Goal: Task Accomplishment & Management: Use online tool/utility

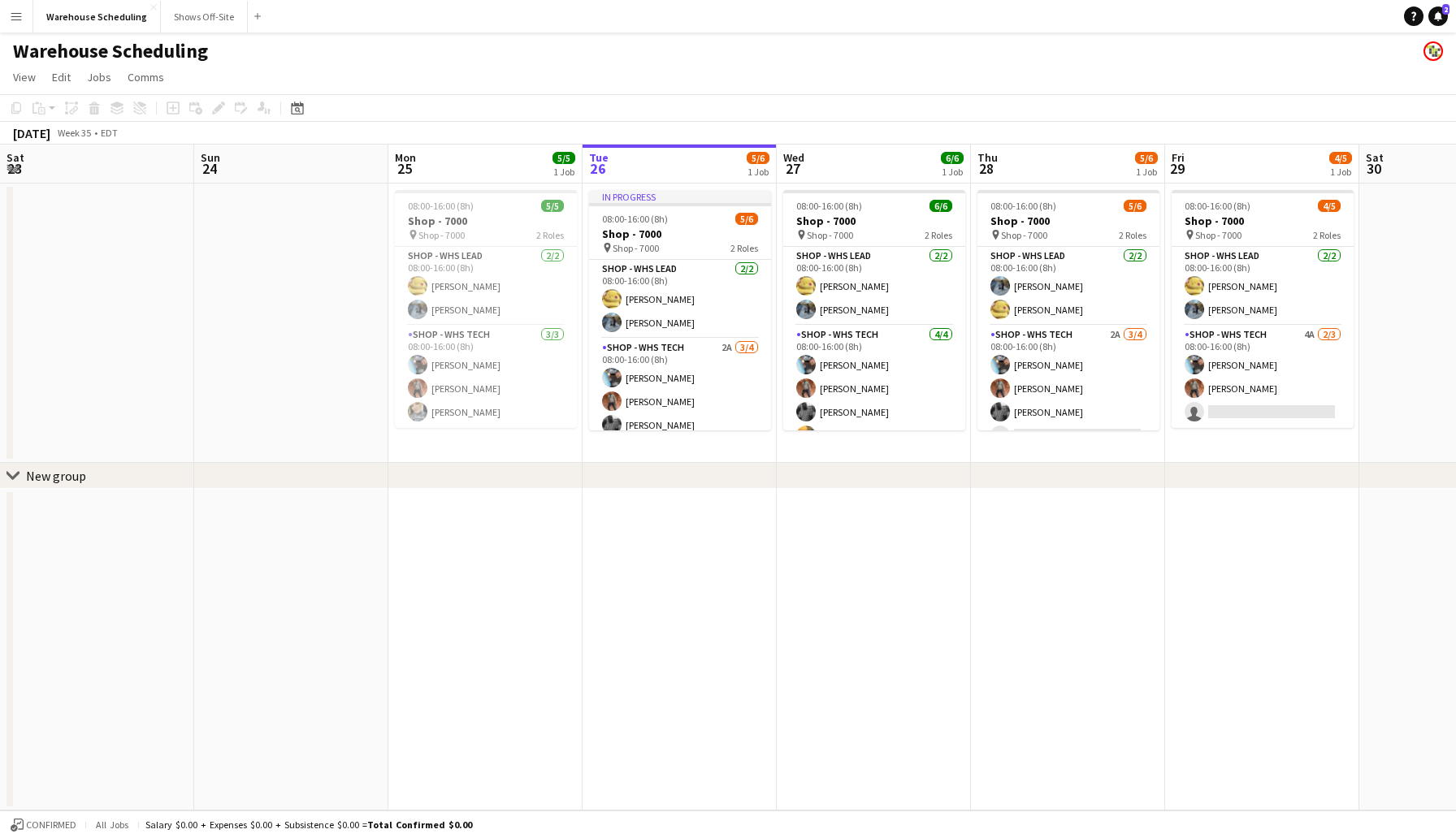
scroll to position [0, 389]
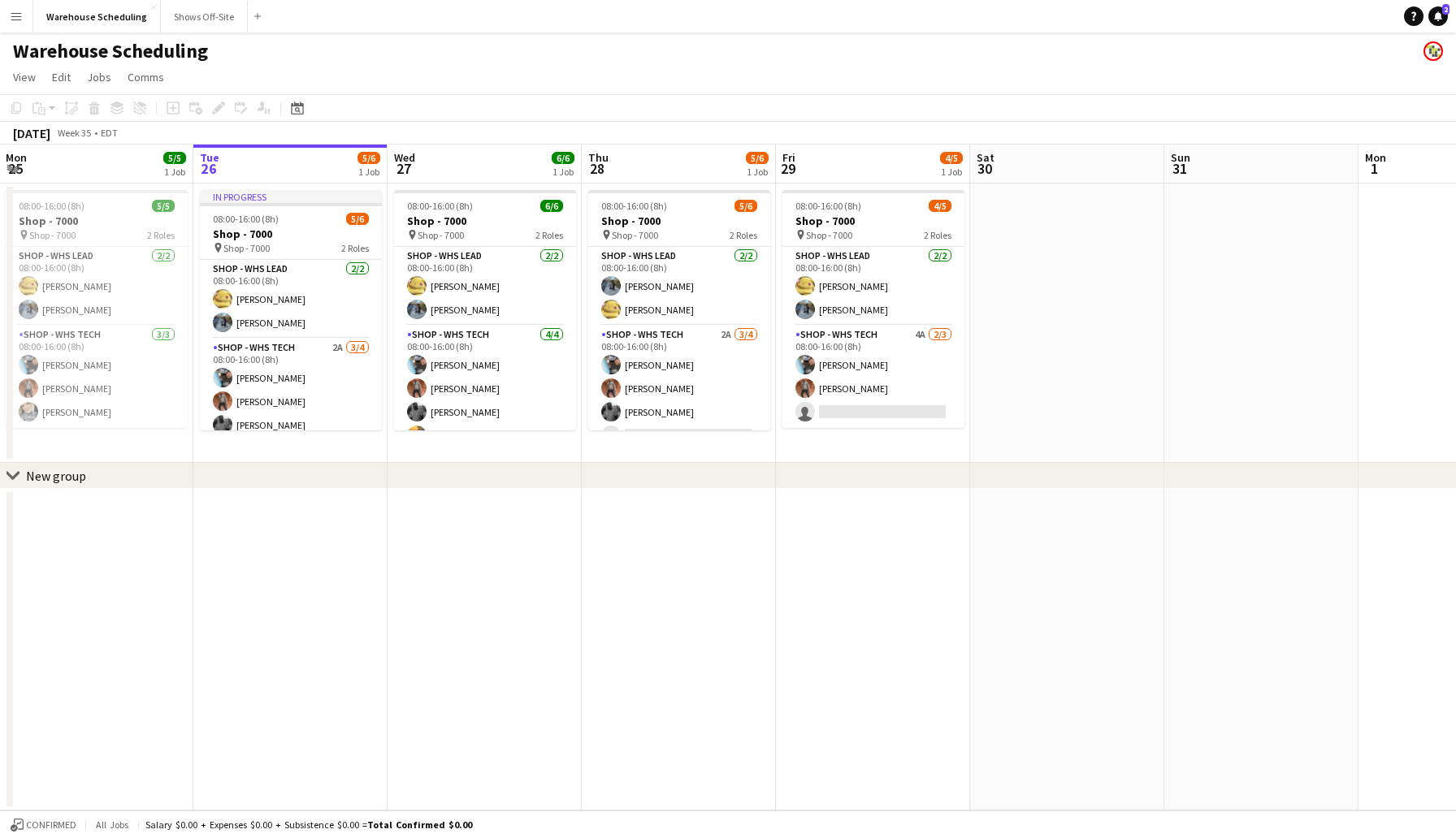
click at [20, 15] on app-icon "Menu" at bounding box center [16, 16] width 13 height 13
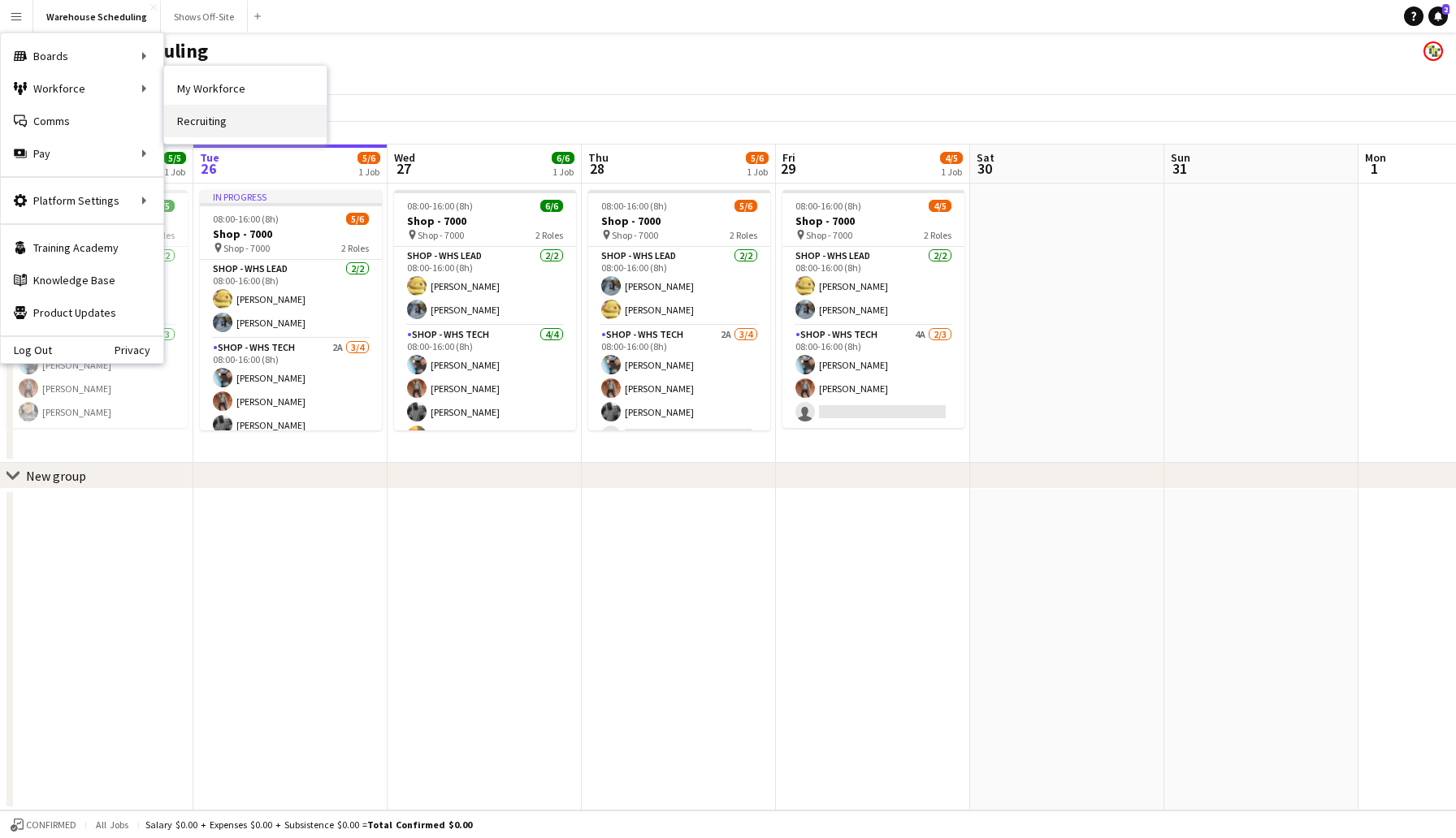
click at [205, 118] on link "Recruiting" at bounding box center [246, 121] width 163 height 33
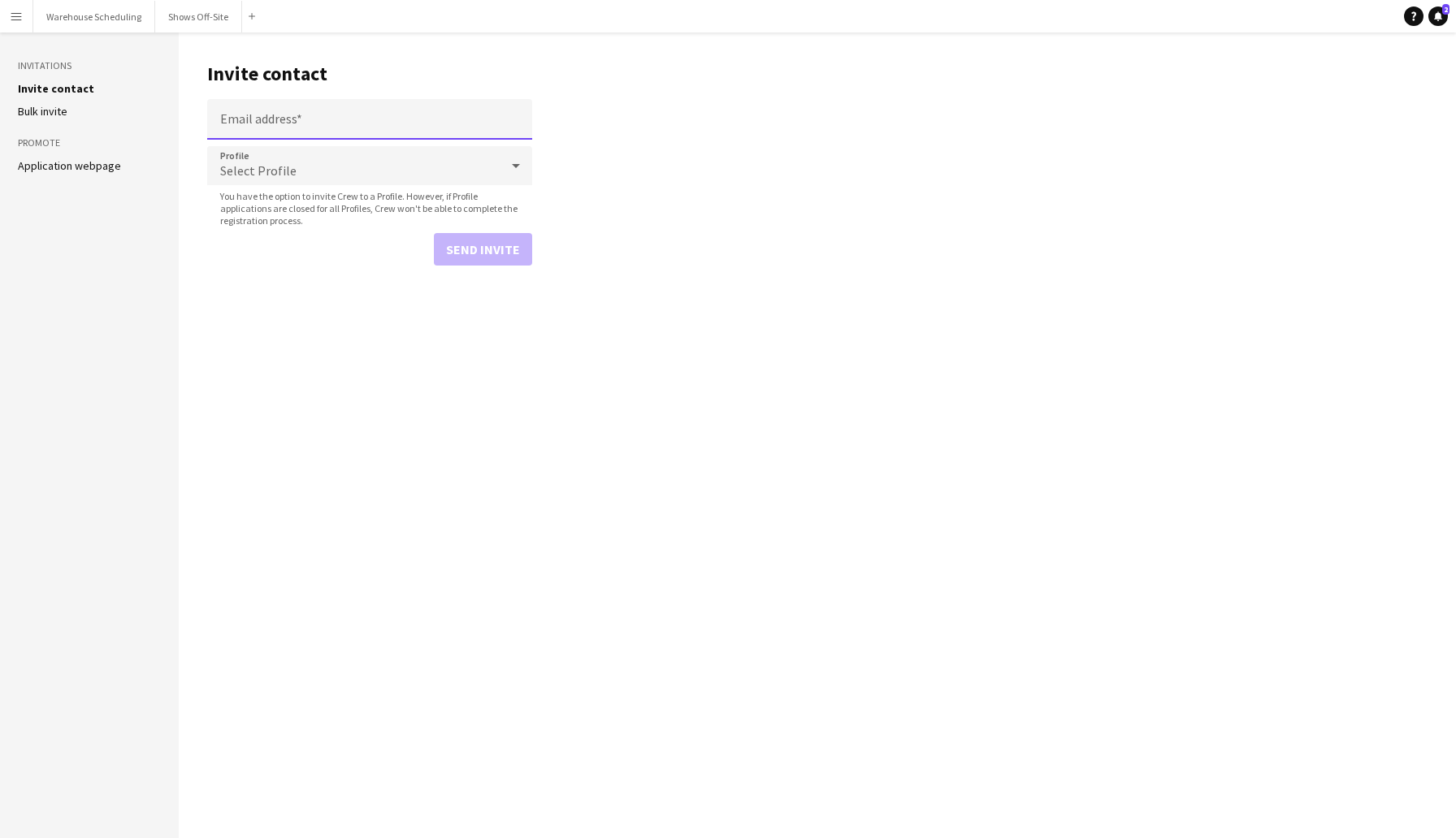
click at [276, 125] on input "Email address" at bounding box center [370, 119] width 325 height 40
type input "**********"
click at [277, 172] on span "Select Profile" at bounding box center [259, 170] width 77 height 16
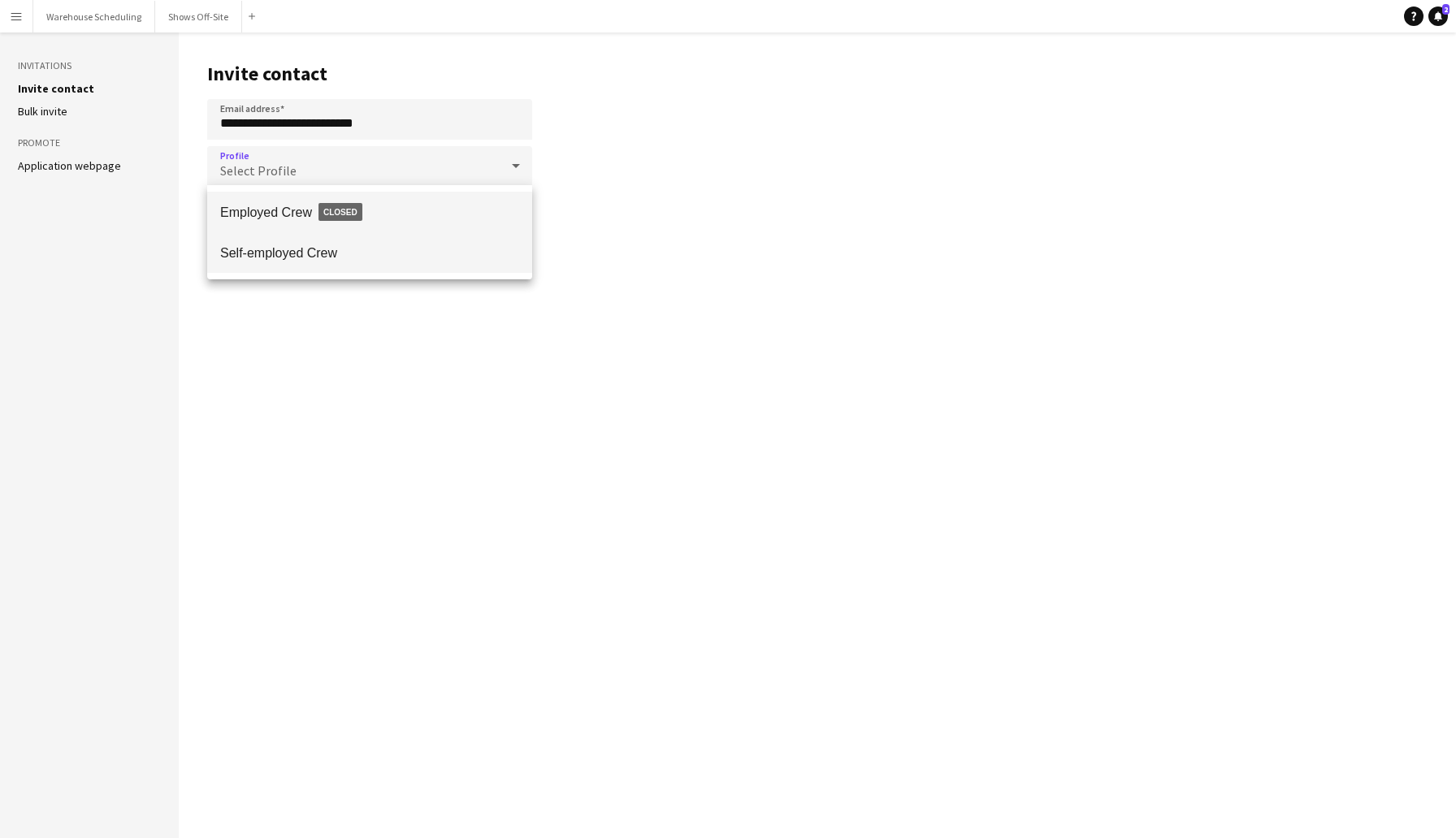
click at [289, 247] on span "Self-employed Crew" at bounding box center [370, 253] width 299 height 16
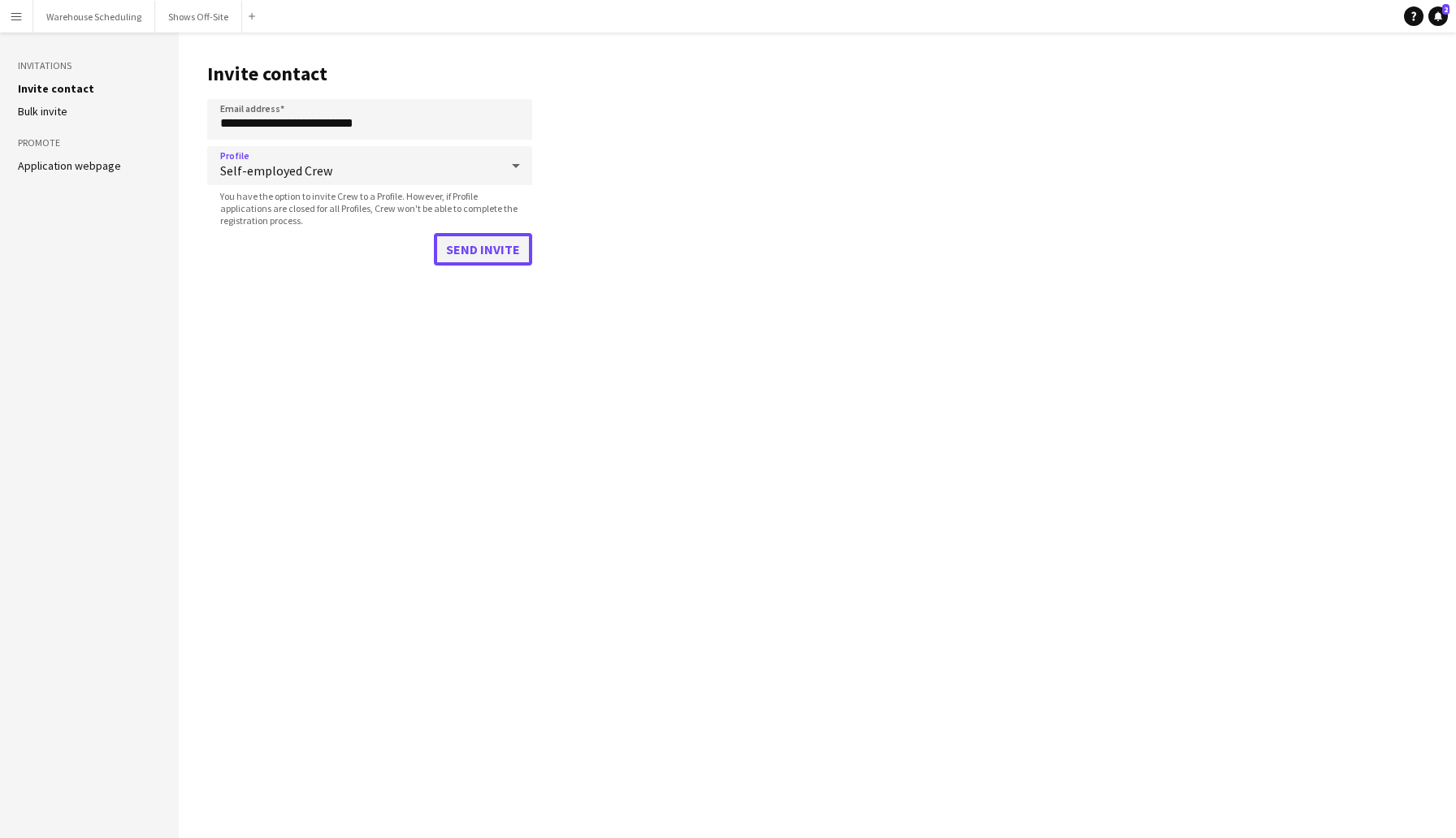
click at [465, 251] on button "Send invite" at bounding box center [482, 249] width 98 height 33
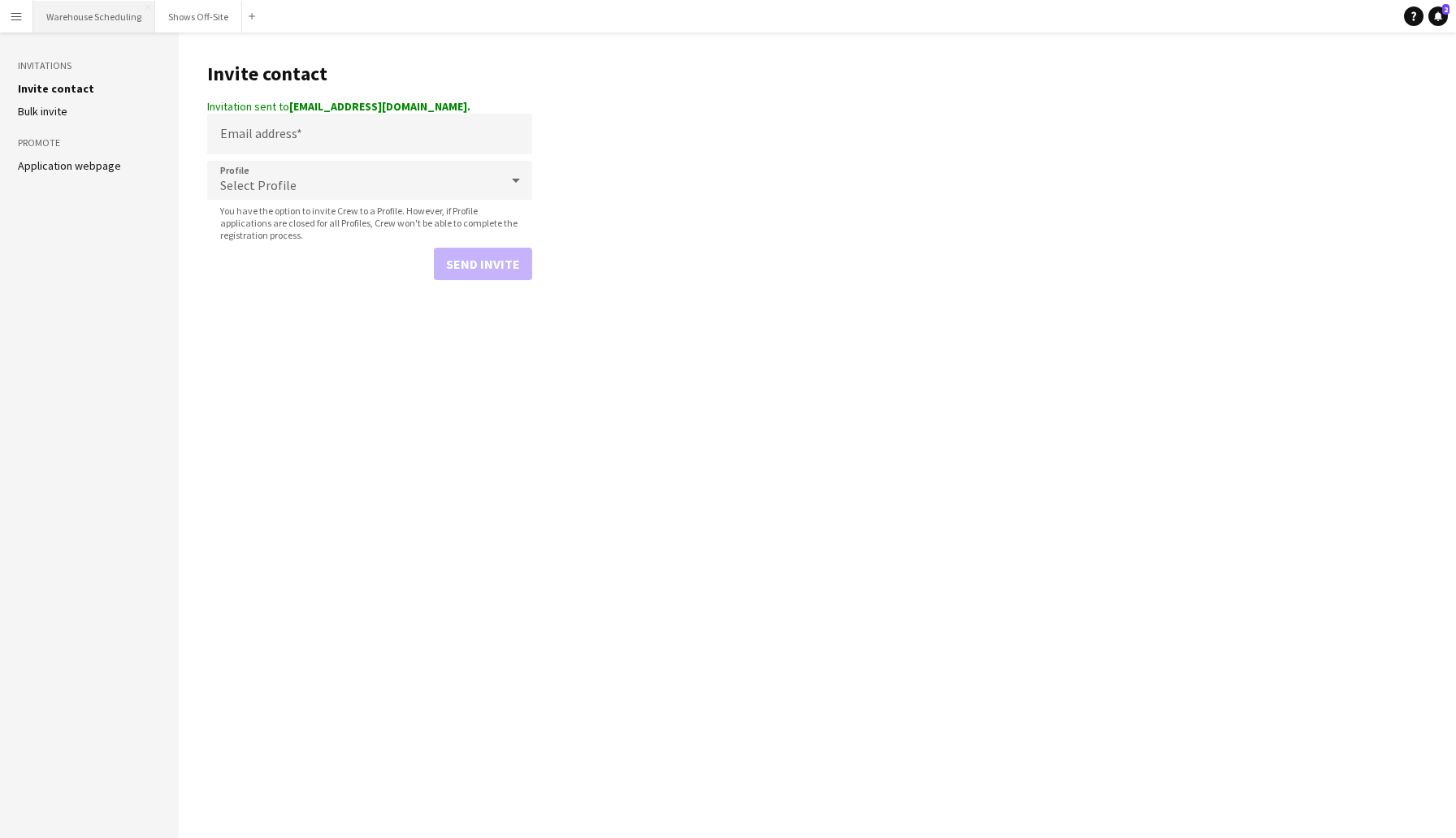
click at [98, 16] on button "Warehouse Scheduling Close" at bounding box center [94, 17] width 121 height 32
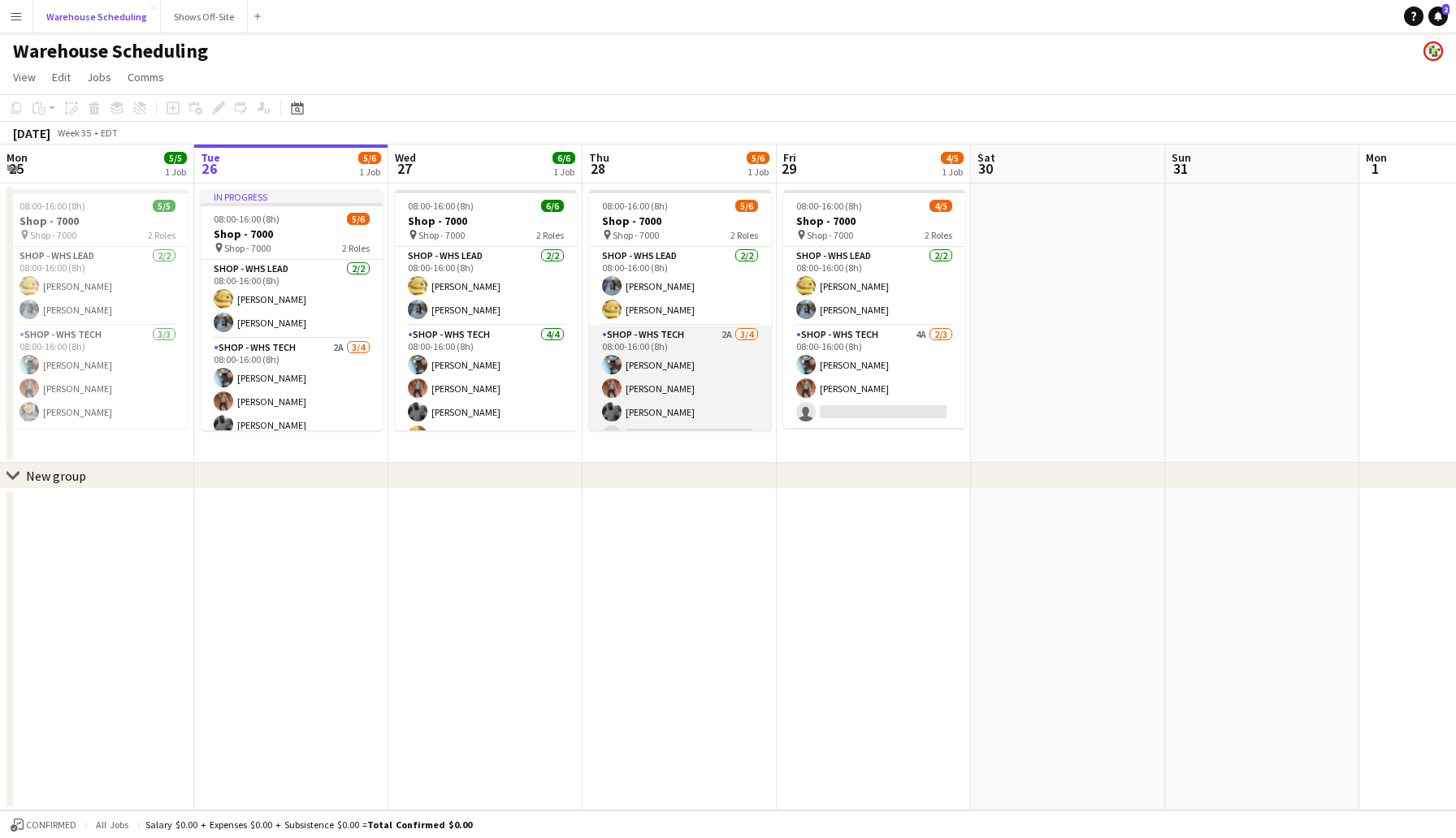
scroll to position [21, 0]
click at [650, 413] on app-card-role "Shop - WHS Tech 2A [DATE] 08:00-16:00 (8h) [PERSON_NAME] [PERSON_NAME] [PERSON_…" at bounding box center [679, 367] width 182 height 126
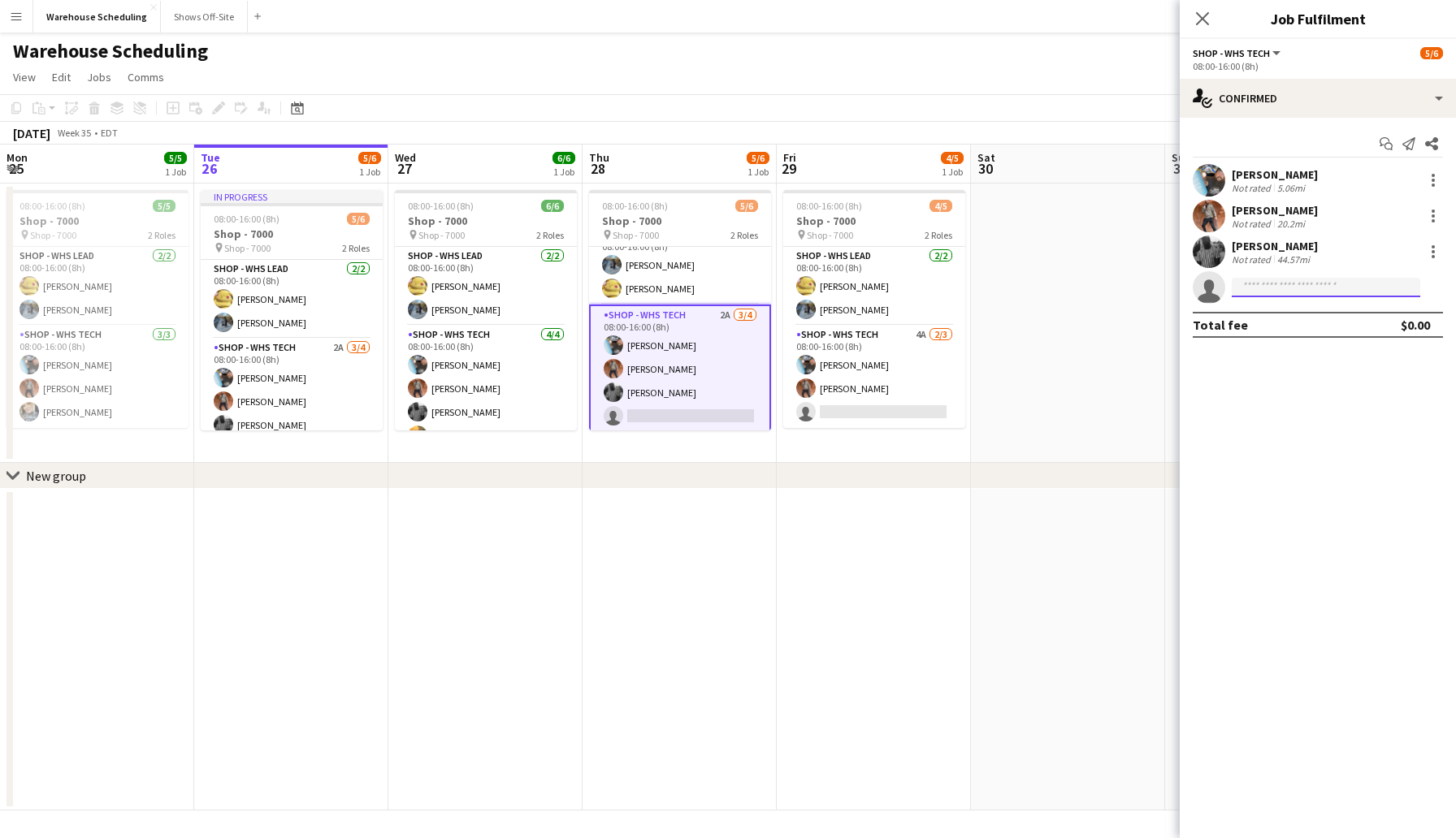
click at [1245, 291] on input at bounding box center [1326, 287] width 189 height 20
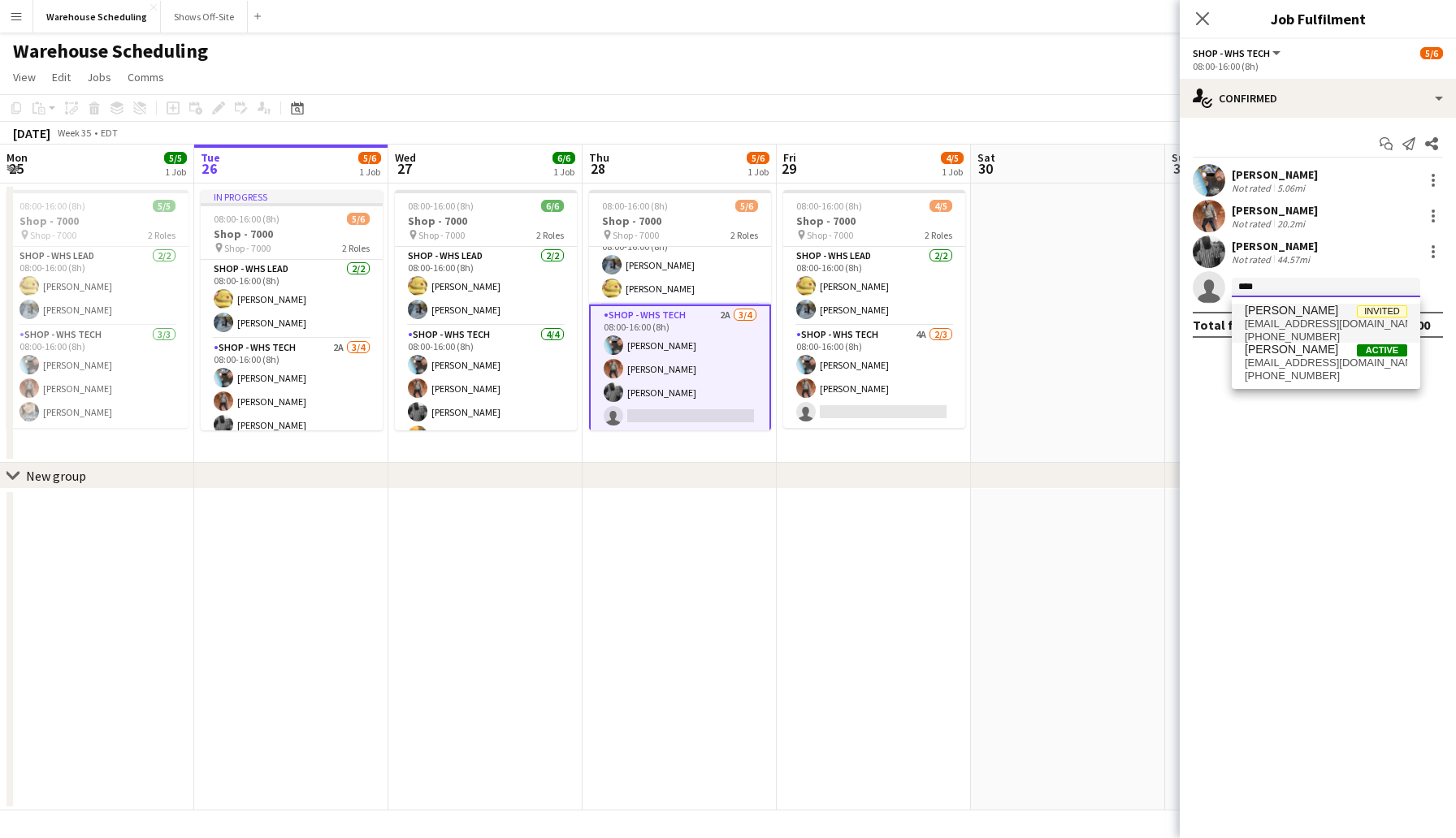
type input "****"
click at [1284, 312] on span "[PERSON_NAME]" at bounding box center [1292, 310] width 93 height 14
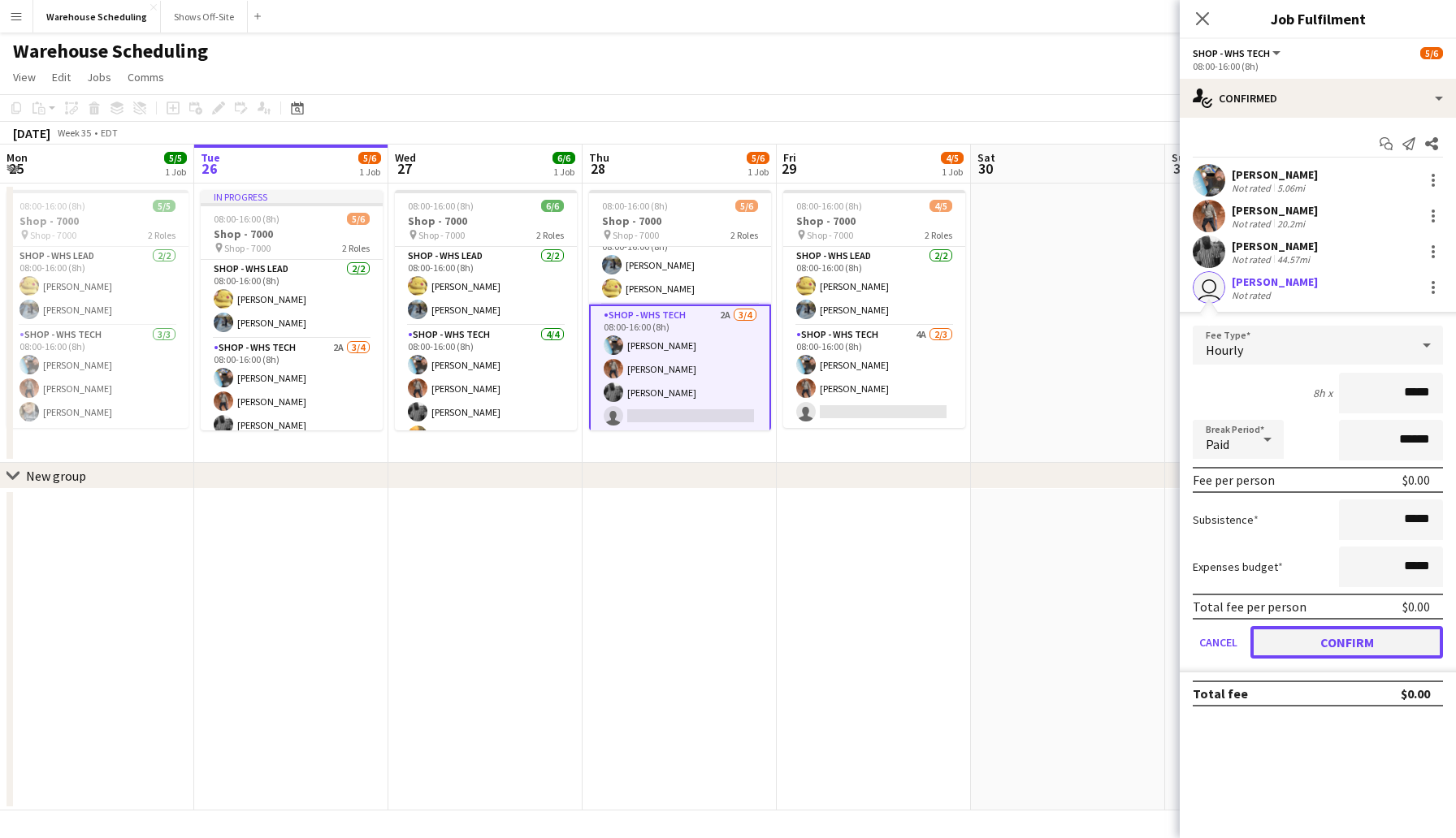
click at [1323, 640] on button "Confirm" at bounding box center [1347, 642] width 193 height 33
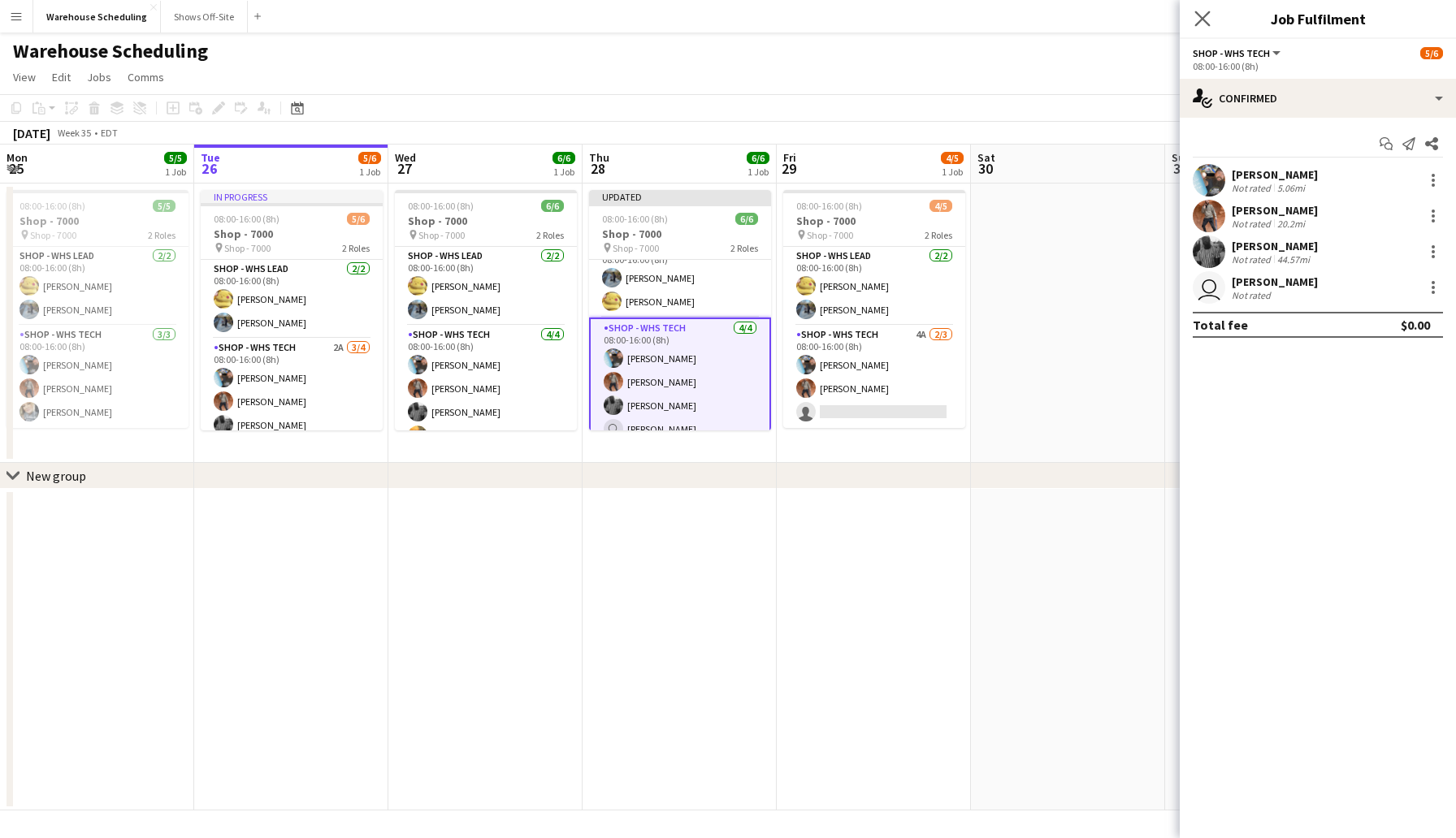
click at [1199, 9] on app-icon "Close pop-in" at bounding box center [1203, 19] width 23 height 23
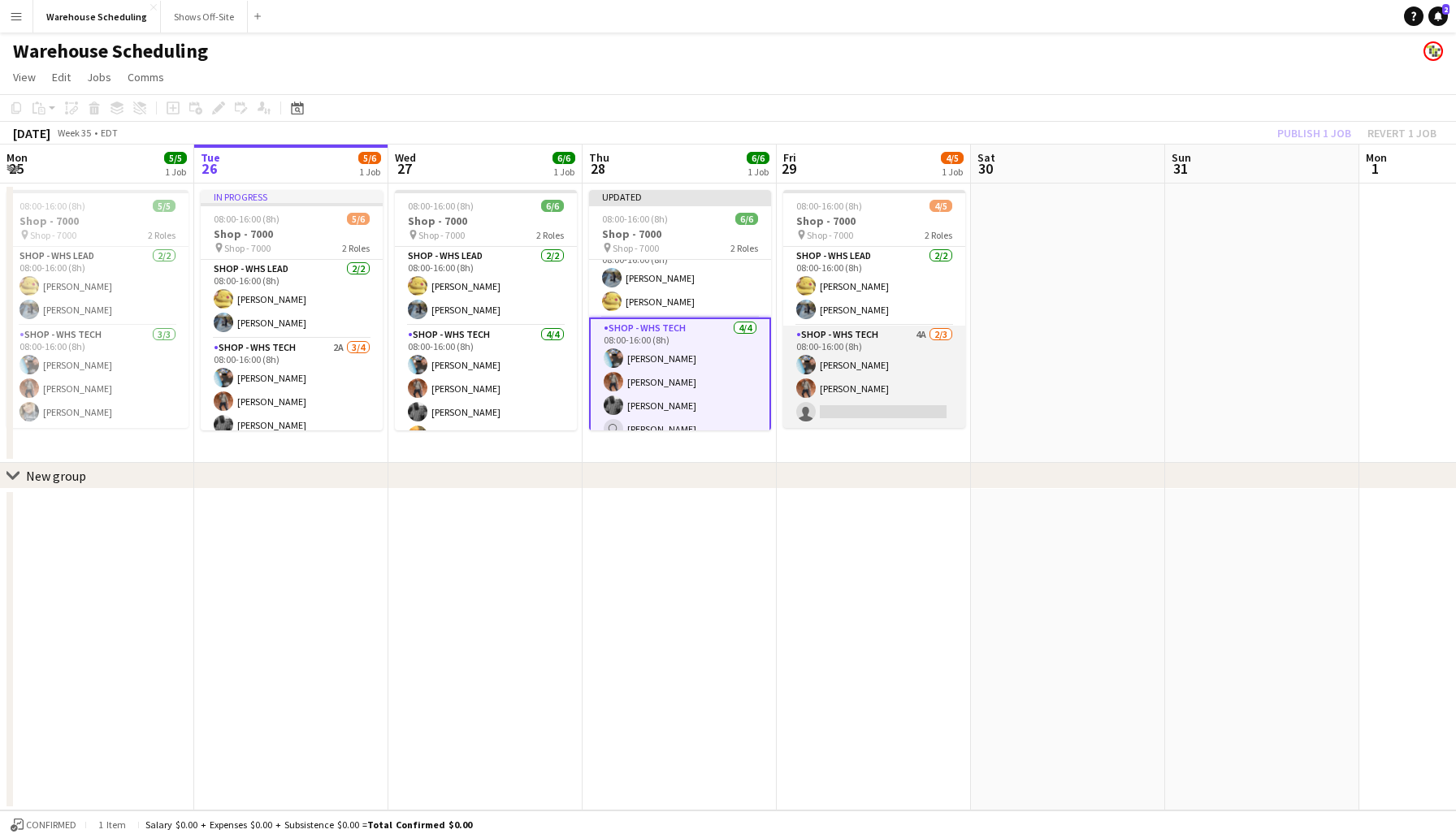
click at [838, 407] on app-card-role "Shop - WHS Tech 4A [DATE] 08:00-16:00 (8h) [PERSON_NAME] [PERSON_NAME] single-n…" at bounding box center [874, 377] width 182 height 103
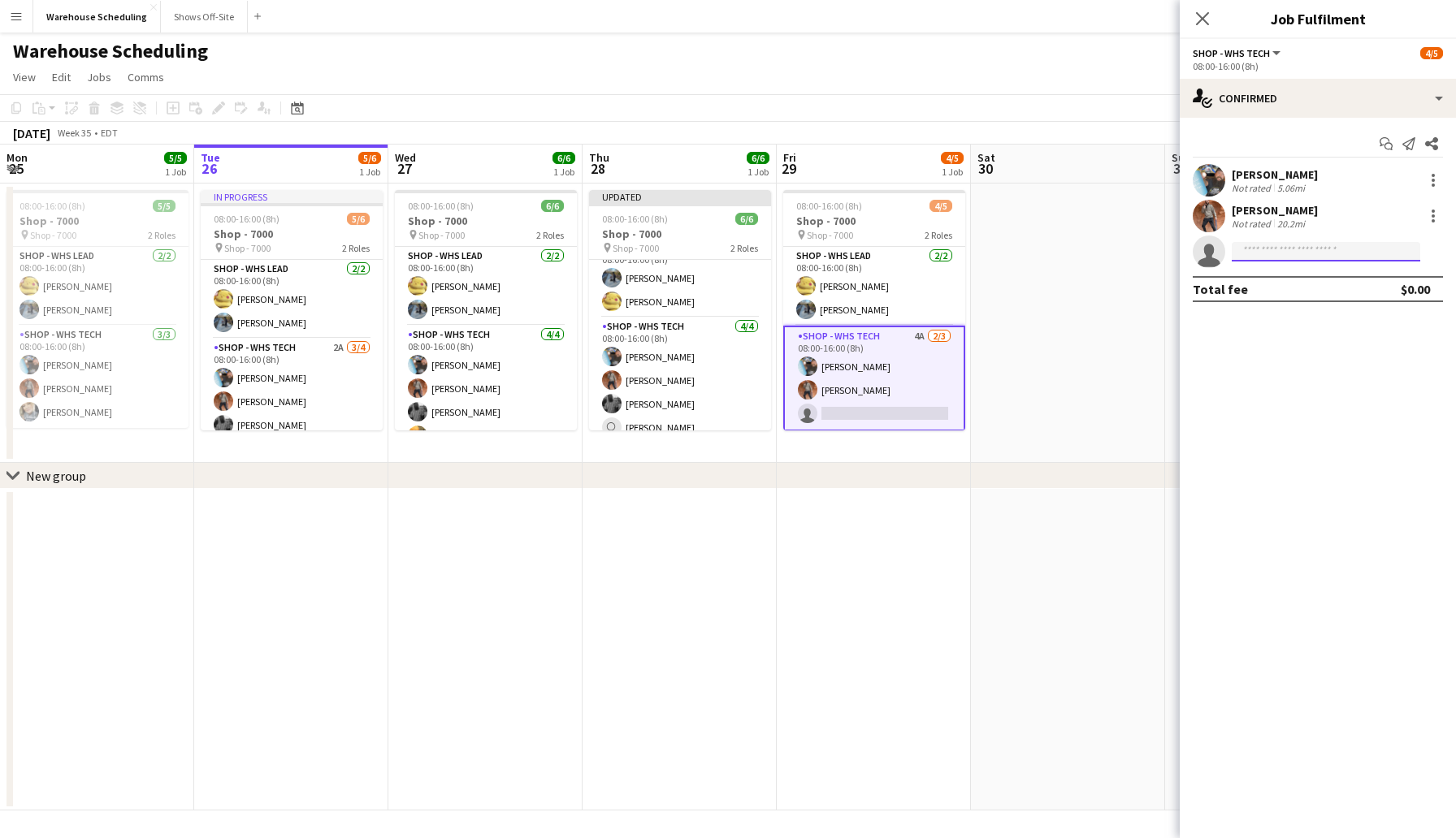
click at [1257, 251] on input at bounding box center [1326, 251] width 189 height 20
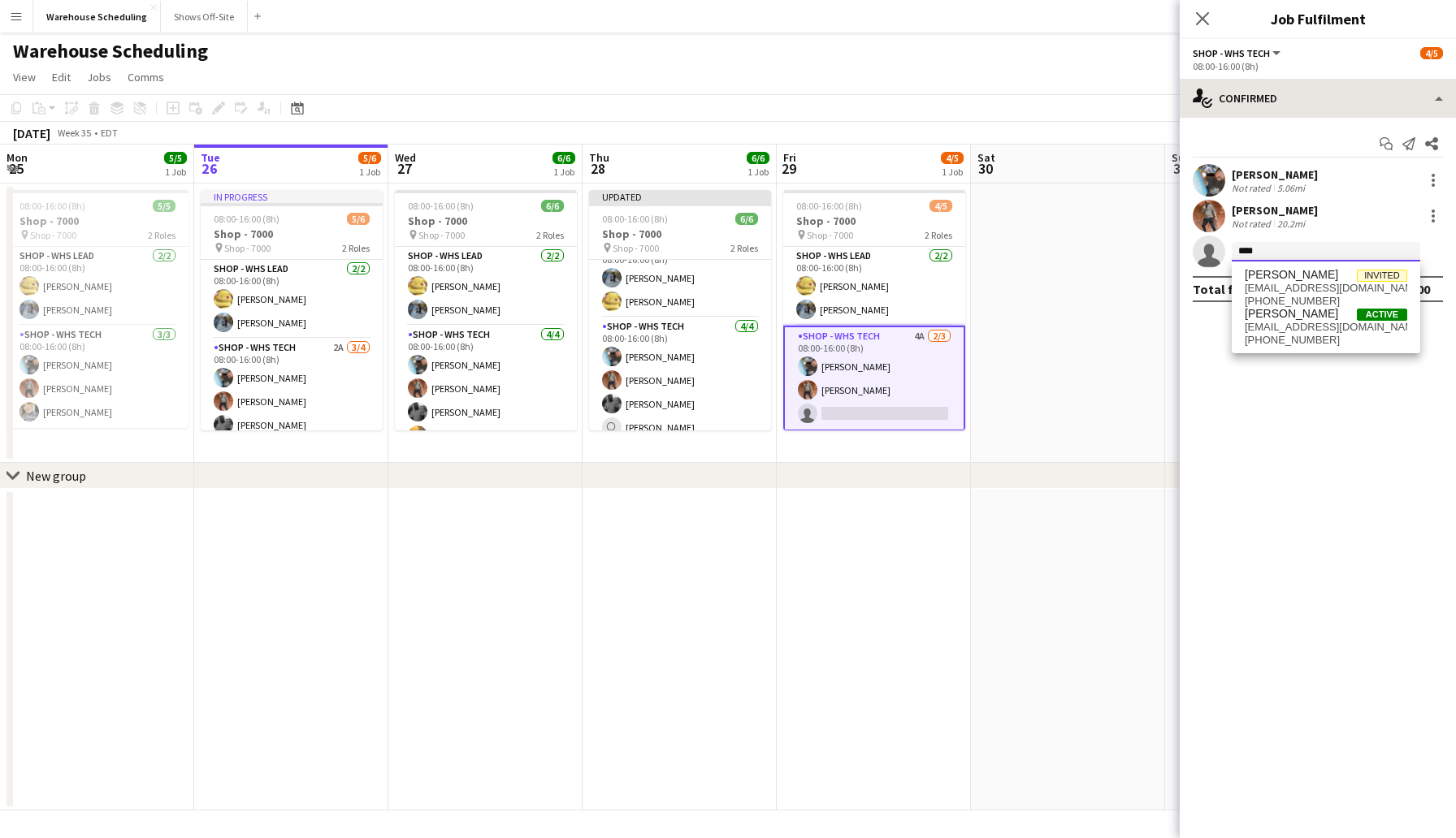
type input "****"
click at [1284, 88] on div "single-neutral-actions-check-2 Confirmed" at bounding box center [1318, 98] width 277 height 39
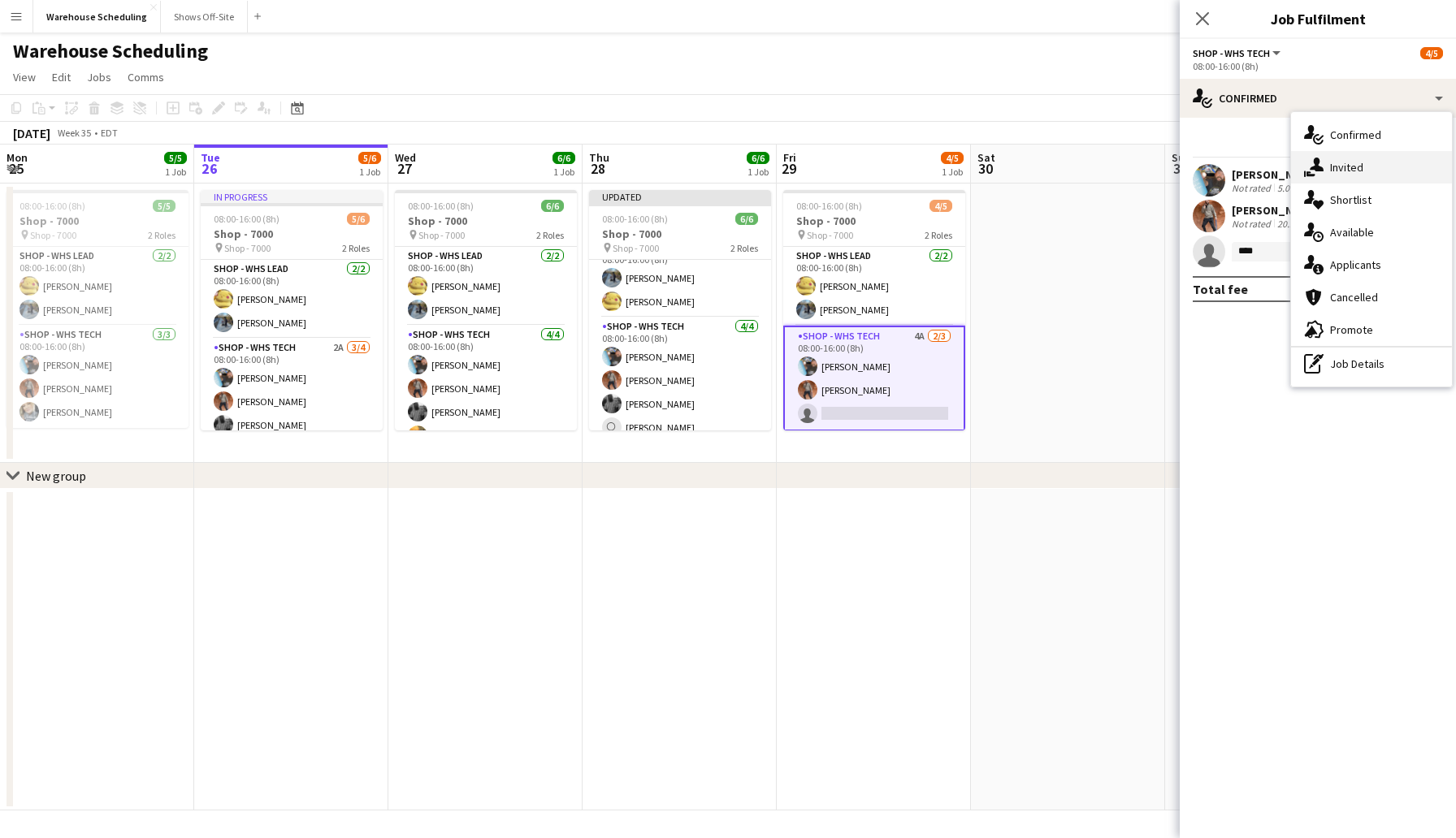
click at [1339, 172] on div "single-neutral-actions-share-1 Invited" at bounding box center [1371, 167] width 161 height 33
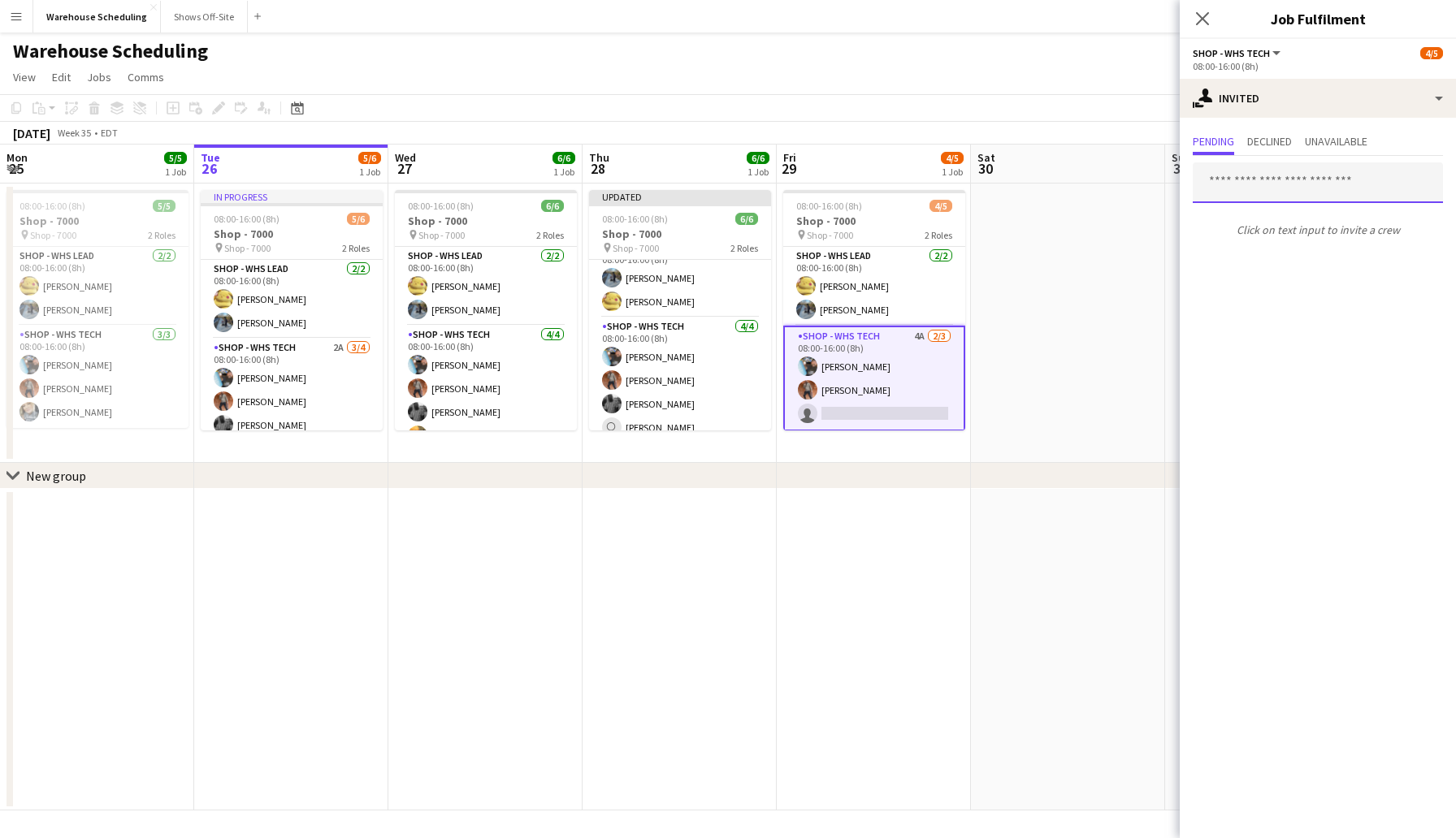
click at [1255, 193] on input "text" at bounding box center [1318, 182] width 250 height 40
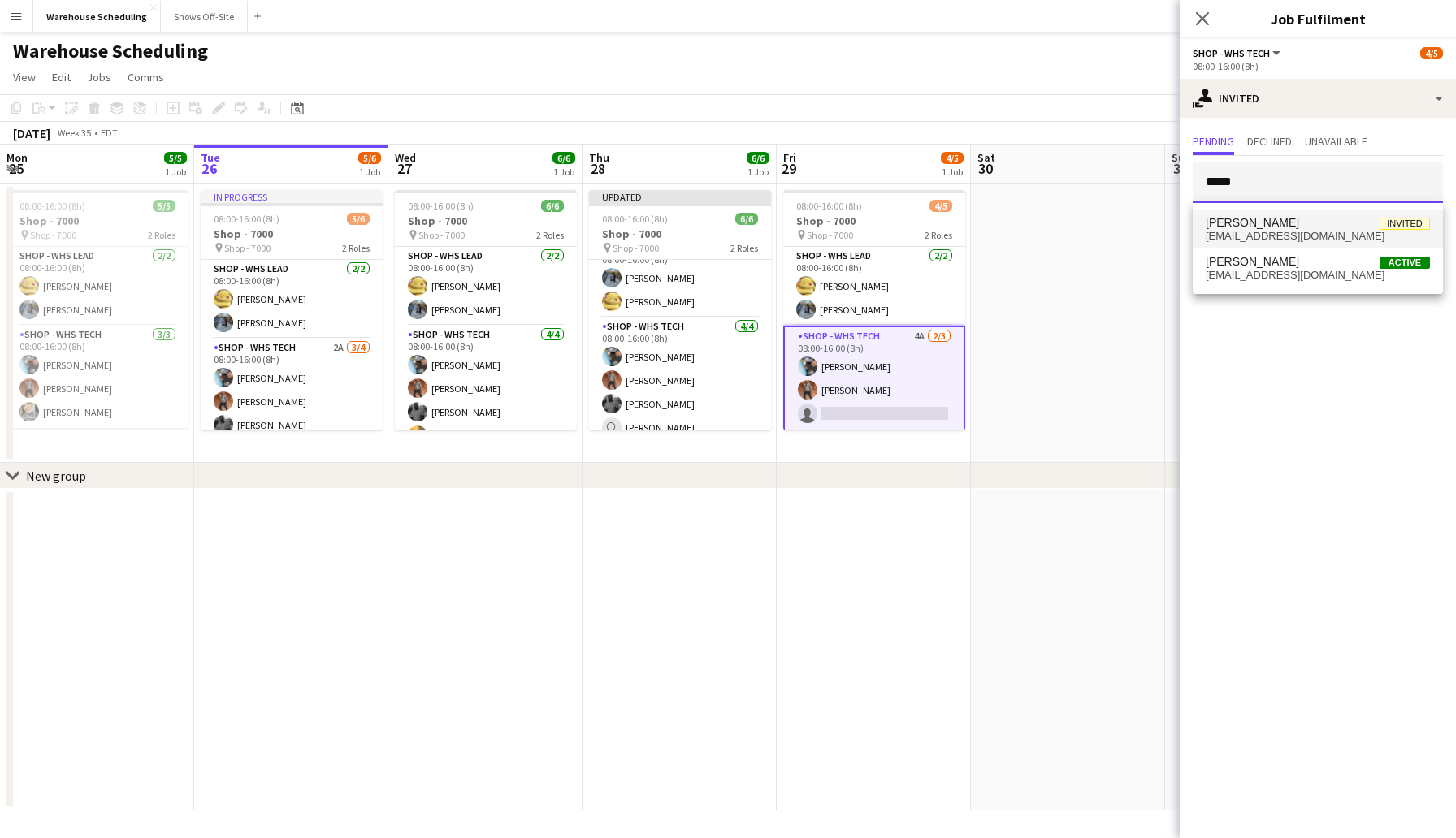
type input "*****"
click at [1291, 234] on span "[EMAIL_ADDRESS][DOMAIN_NAME]" at bounding box center [1318, 236] width 224 height 13
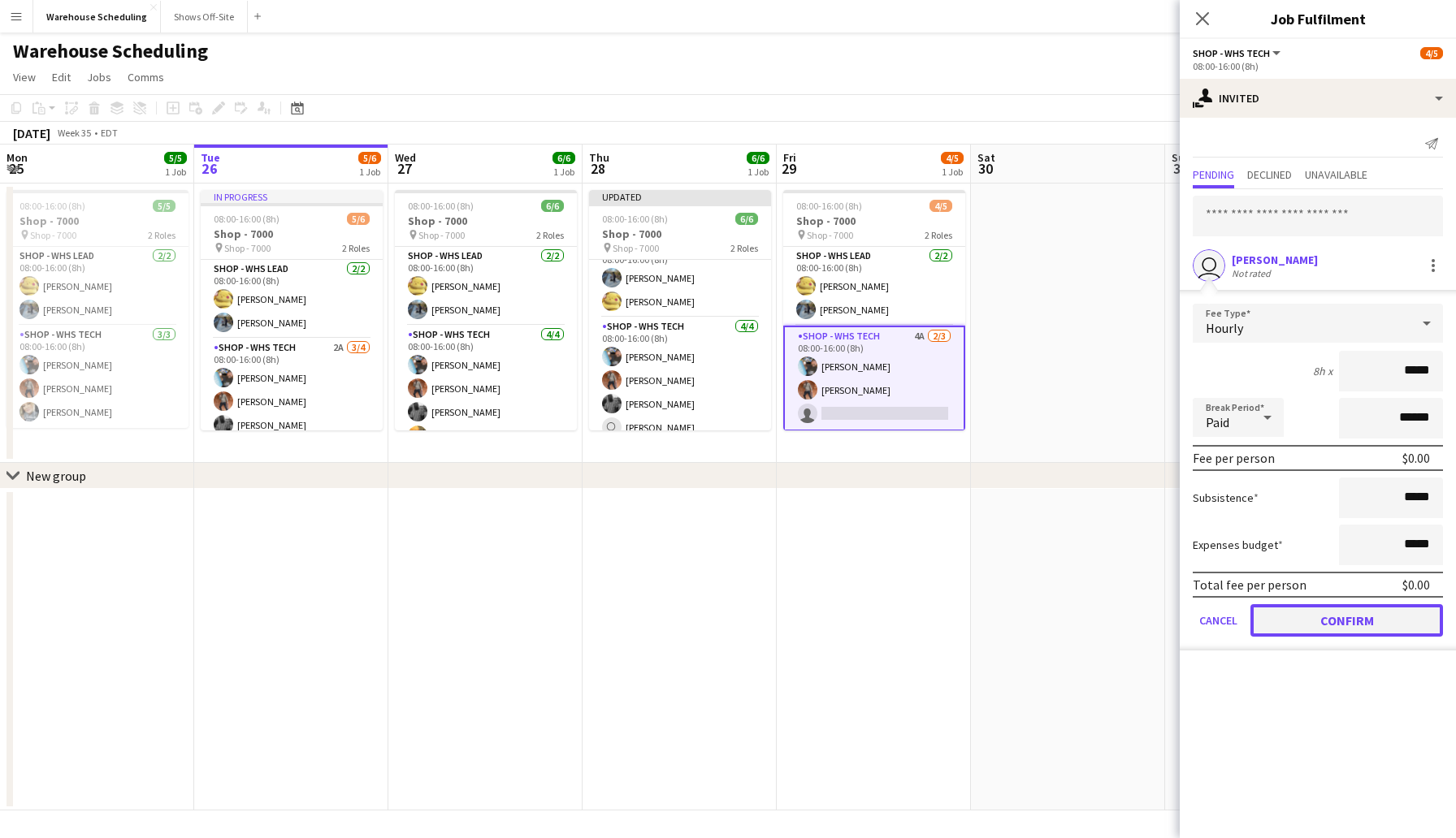
click at [1356, 627] on button "Confirm" at bounding box center [1347, 620] width 193 height 33
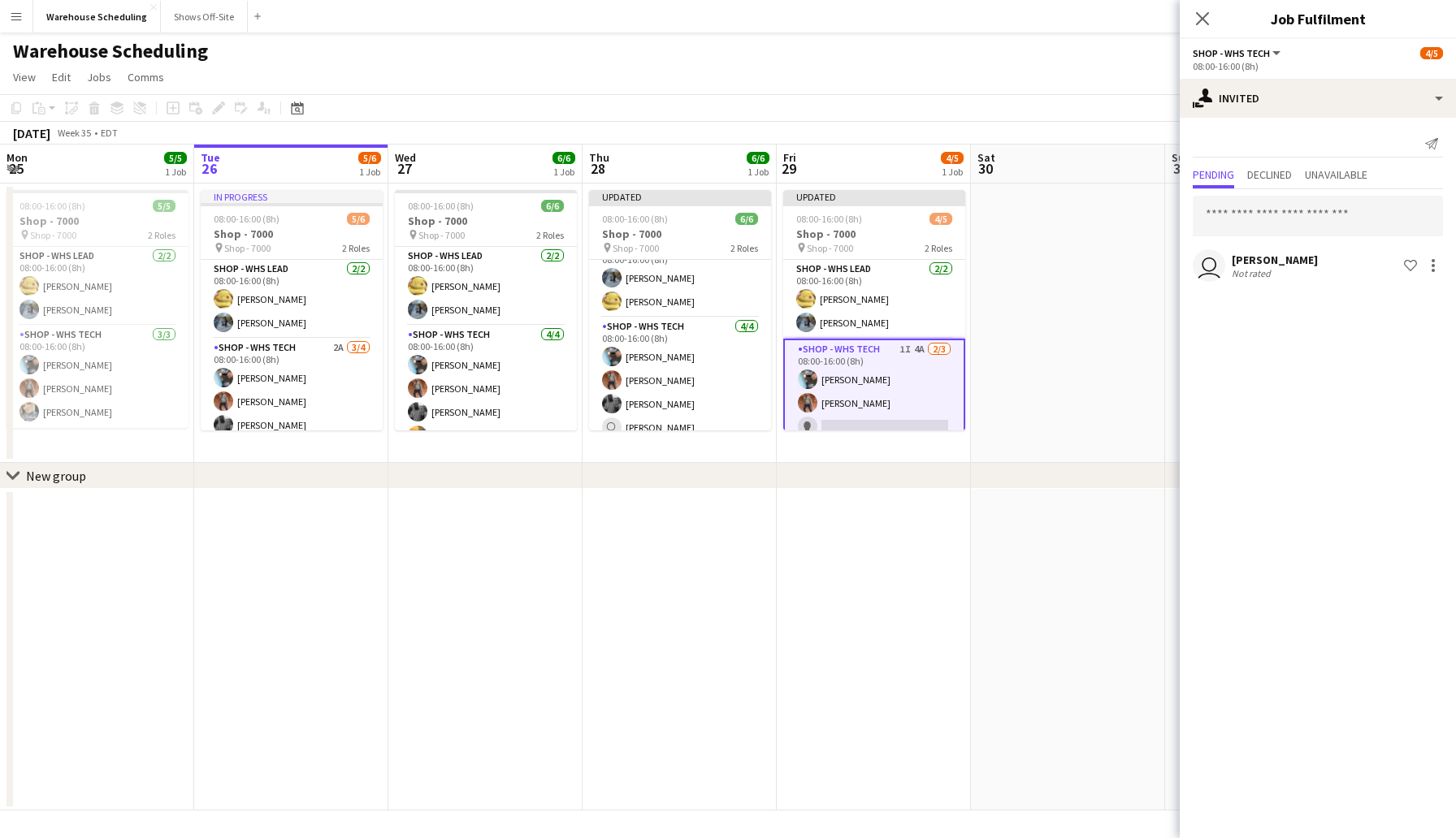
click at [1088, 329] on app-date-cell at bounding box center [1068, 322] width 194 height 279
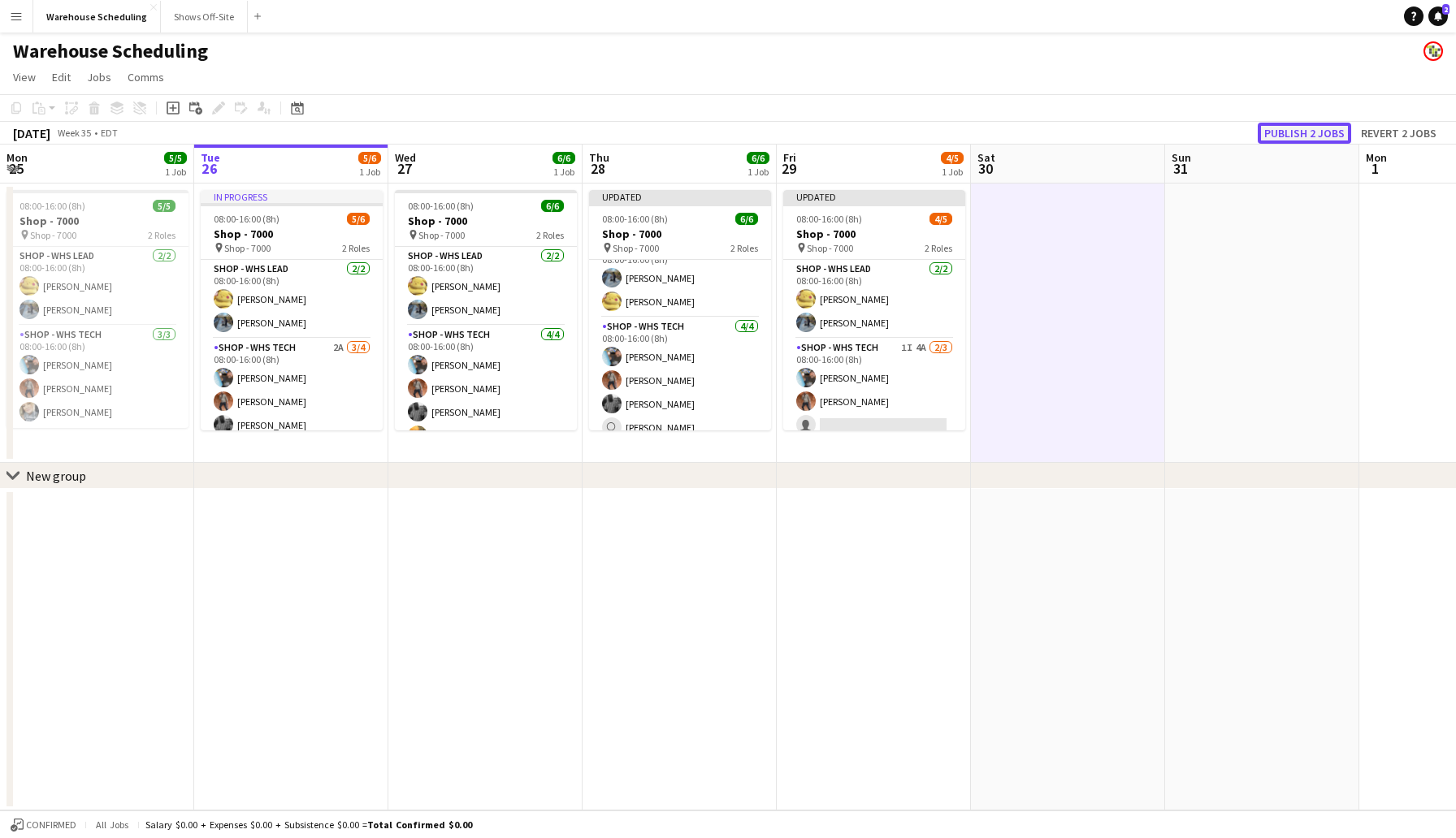
click at [1287, 130] on button "Publish 2 jobs" at bounding box center [1305, 133] width 93 height 21
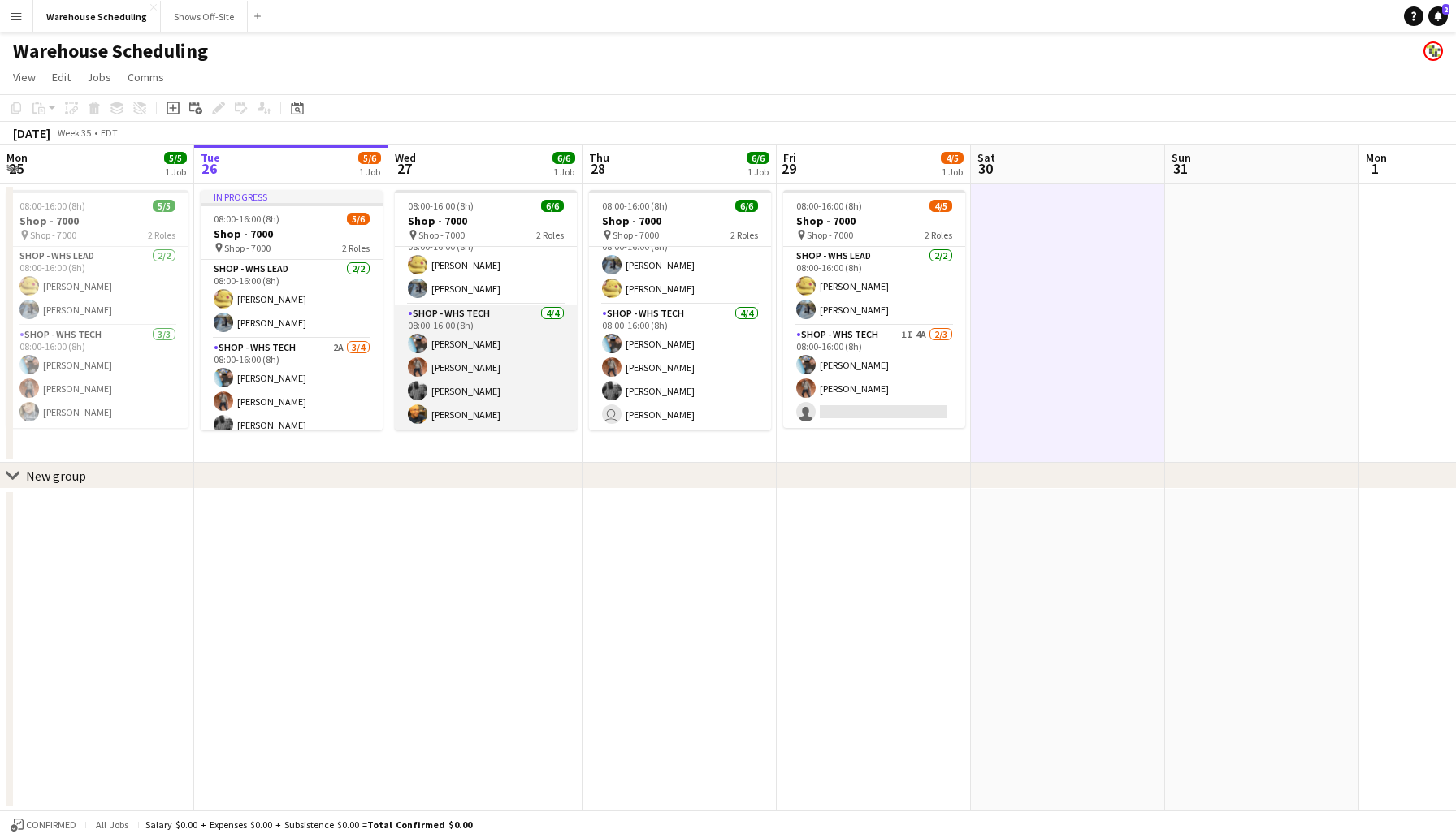
scroll to position [0, 0]
